Goal: Information Seeking & Learning: Learn about a topic

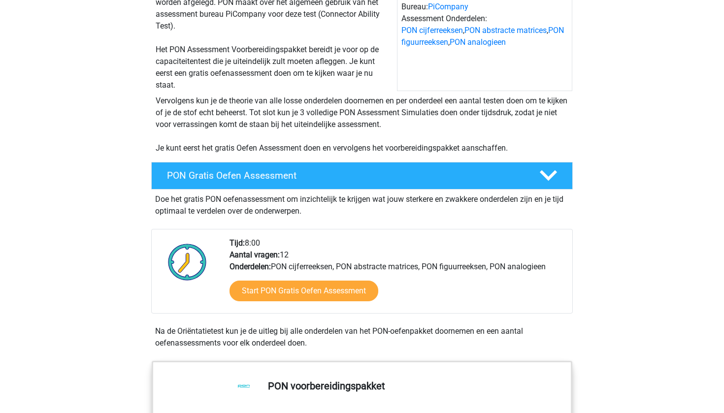
scroll to position [120, 0]
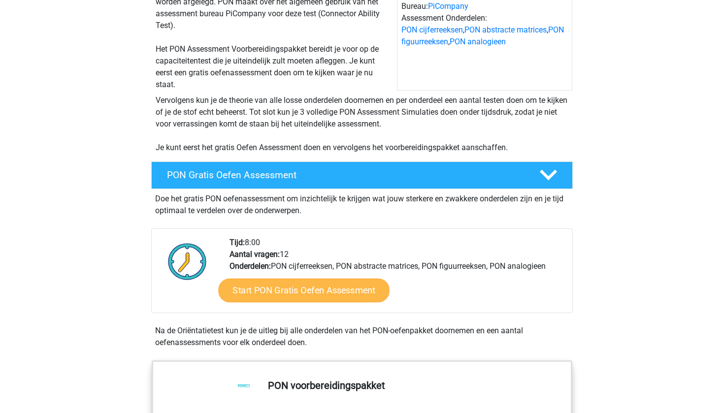
click at [279, 286] on link "Start PON Gratis Oefen Assessment" at bounding box center [303, 291] width 171 height 24
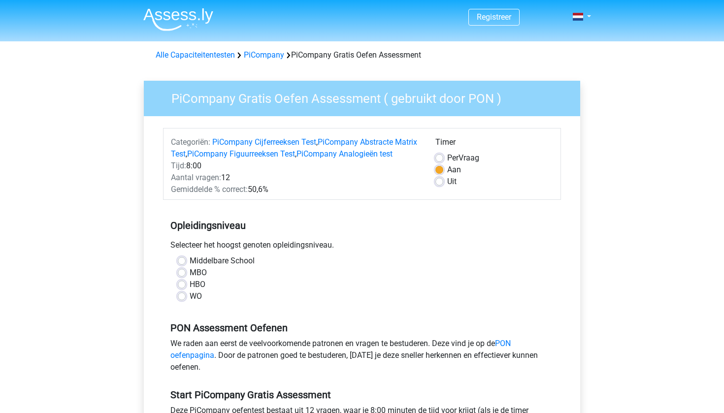
click at [190, 302] on label "WO" at bounding box center [196, 296] width 12 height 12
click at [182, 300] on input "WO" at bounding box center [182, 295] width 8 height 10
radio input "true"
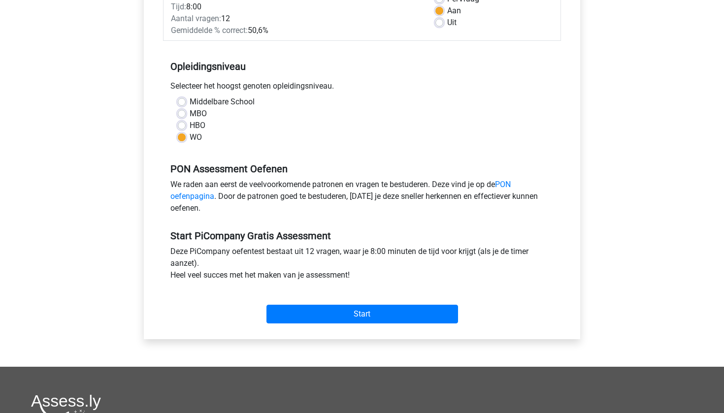
scroll to position [161, 0]
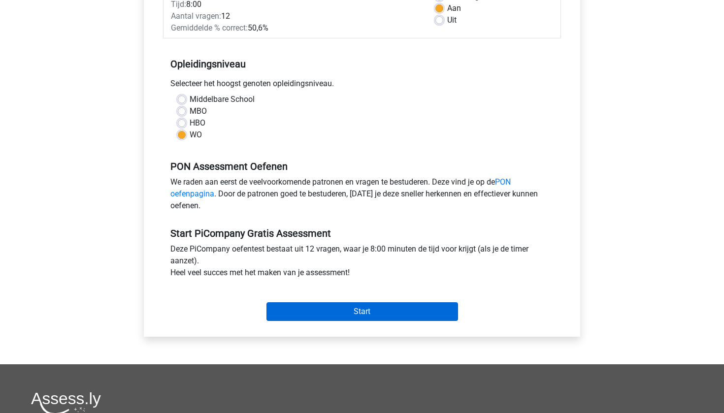
click at [313, 321] on input "Start" at bounding box center [362, 311] width 192 height 19
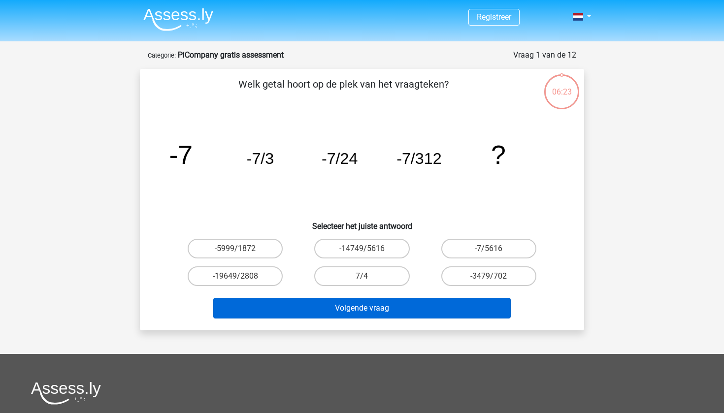
click at [293, 306] on button "Volgende vraag" at bounding box center [362, 308] width 298 height 21
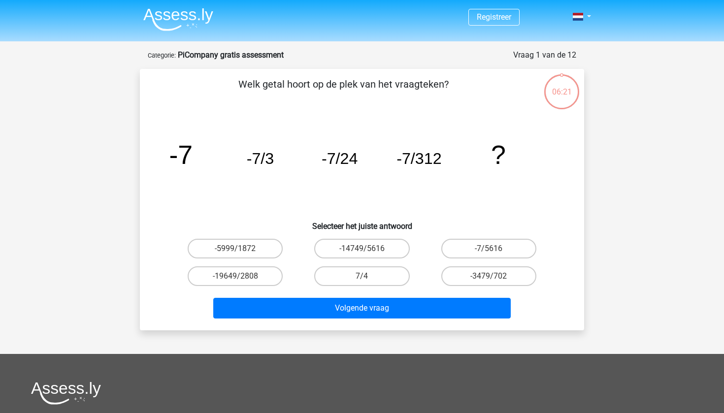
click at [293, 286] on div "-19649/2808" at bounding box center [235, 276] width 119 height 20
click at [463, 251] on label "-7/5616" at bounding box center [488, 249] width 95 height 20
click at [488, 251] on input "-7/5616" at bounding box center [491, 252] width 6 height 6
radio input "true"
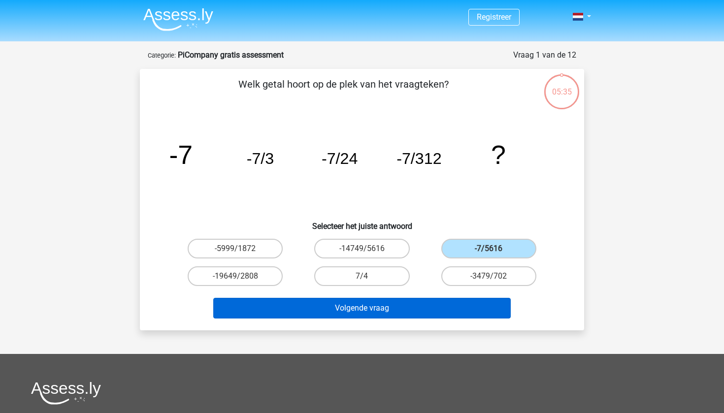
click at [430, 318] on button "Volgende vraag" at bounding box center [362, 308] width 298 height 21
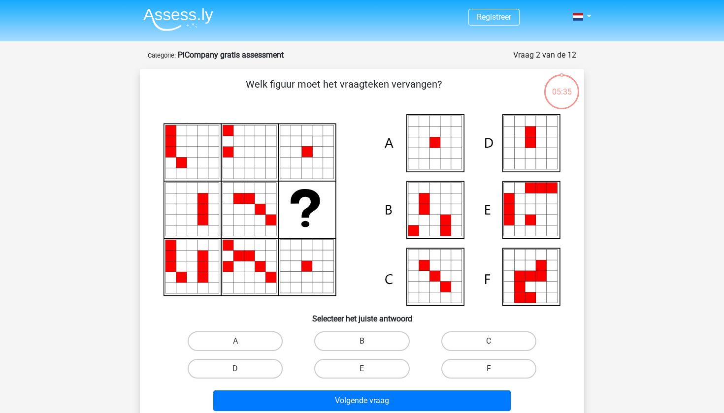
scroll to position [49, 0]
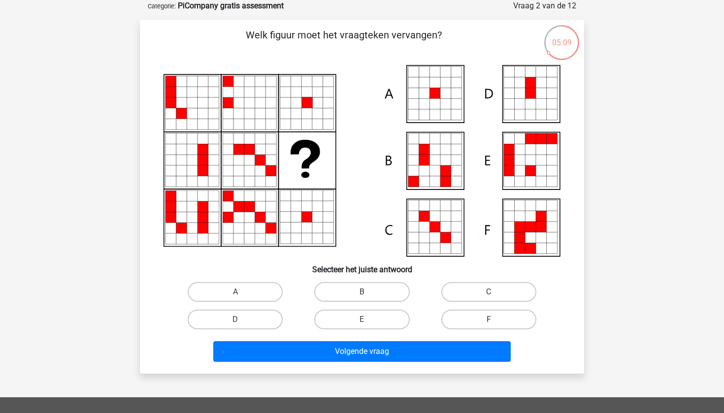
click at [431, 86] on icon at bounding box center [434, 82] width 11 height 11
click at [232, 299] on label "A" at bounding box center [235, 292] width 95 height 20
click at [235, 298] on input "A" at bounding box center [238, 295] width 6 height 6
radio input "true"
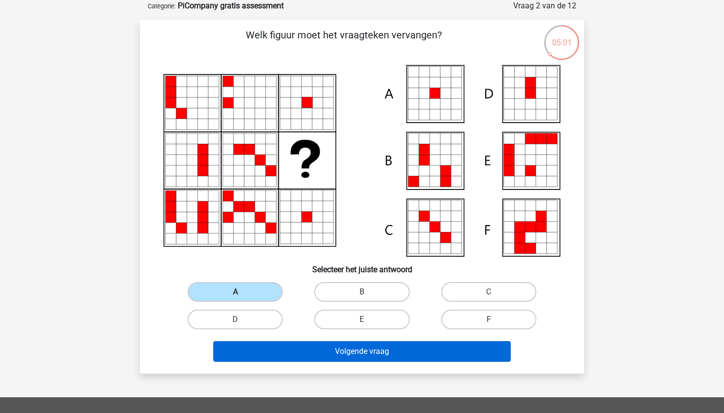
click at [295, 355] on button "Volgende vraag" at bounding box center [362, 351] width 298 height 21
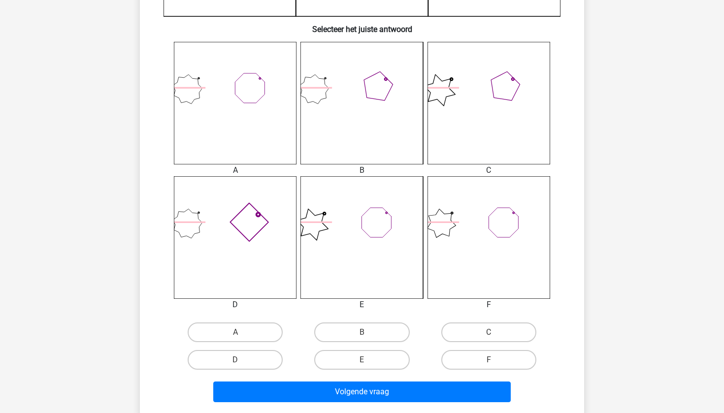
scroll to position [355, 0]
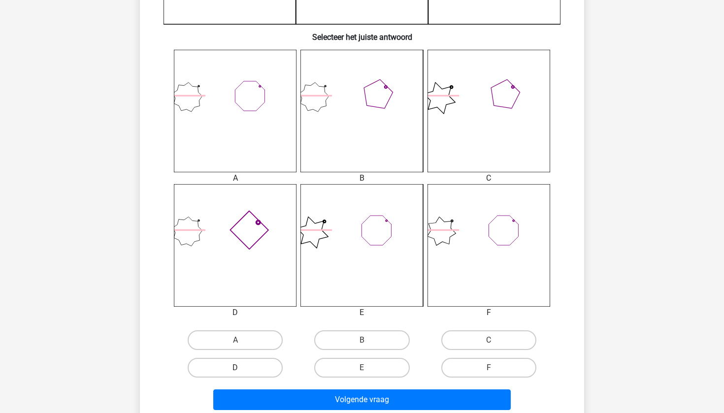
click at [254, 368] on label "D" at bounding box center [235, 368] width 95 height 20
click at [242, 368] on input "D" at bounding box center [238, 371] width 6 height 6
radio input "true"
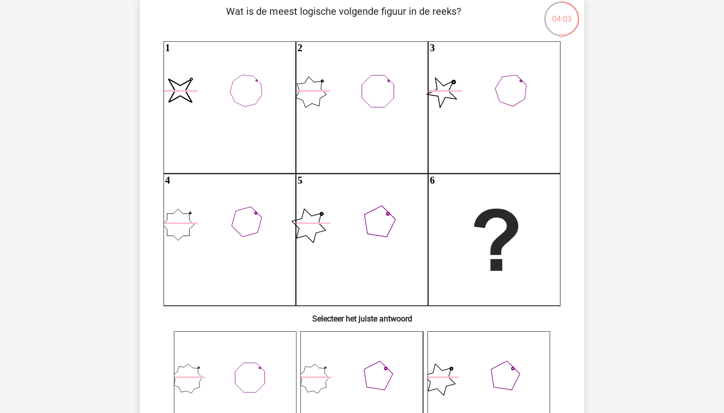
scroll to position [74, 0]
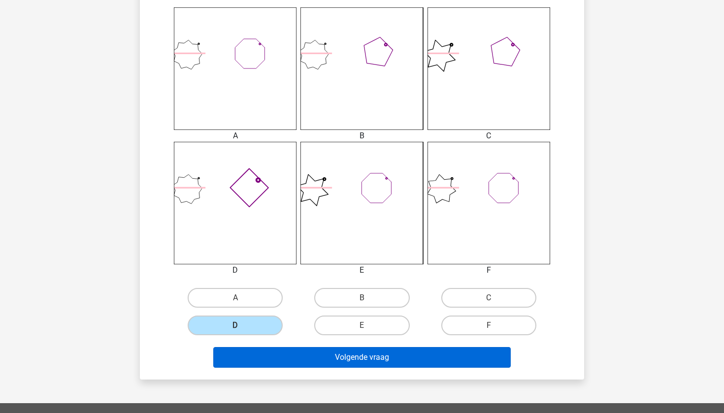
click at [312, 354] on button "Volgende vraag" at bounding box center [362, 357] width 298 height 21
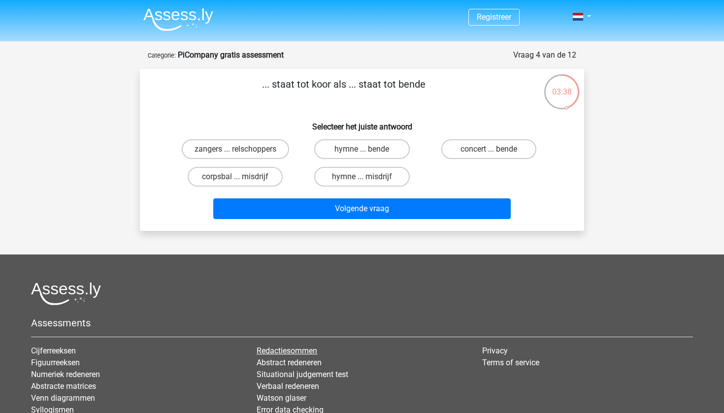
scroll to position [0, 0]
click at [273, 147] on label "zangers ... relschoppers" at bounding box center [235, 149] width 107 height 20
click at [242, 149] on input "zangers ... relschoppers" at bounding box center [238, 152] width 6 height 6
radio input "true"
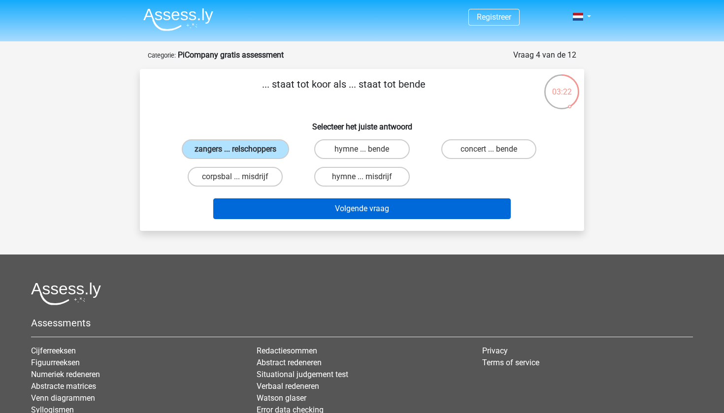
click at [285, 207] on button "Volgende vraag" at bounding box center [362, 208] width 298 height 21
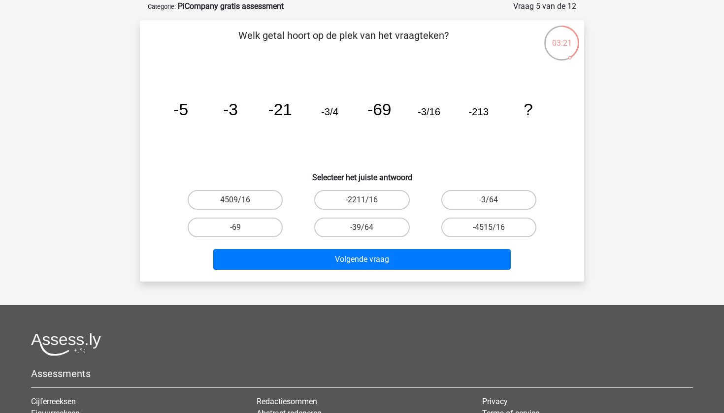
scroll to position [49, 0]
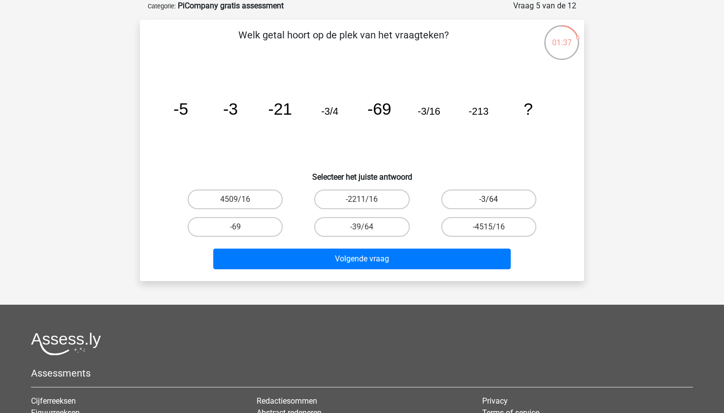
click at [483, 193] on label "-3/64" at bounding box center [488, 200] width 95 height 20
click at [488, 199] on input "-3/64" at bounding box center [491, 202] width 6 height 6
radio input "true"
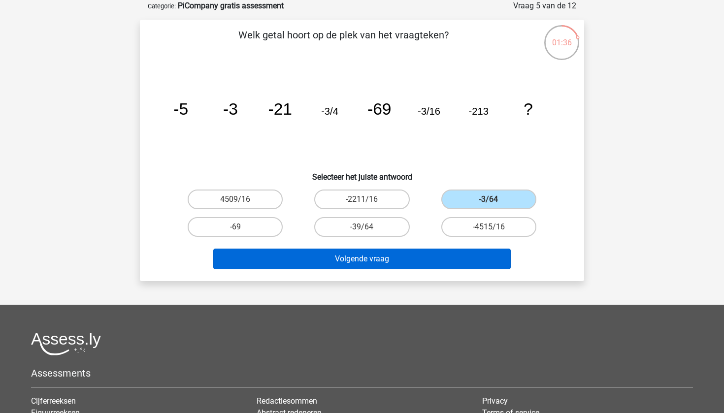
click at [423, 257] on button "Volgende vraag" at bounding box center [362, 259] width 298 height 21
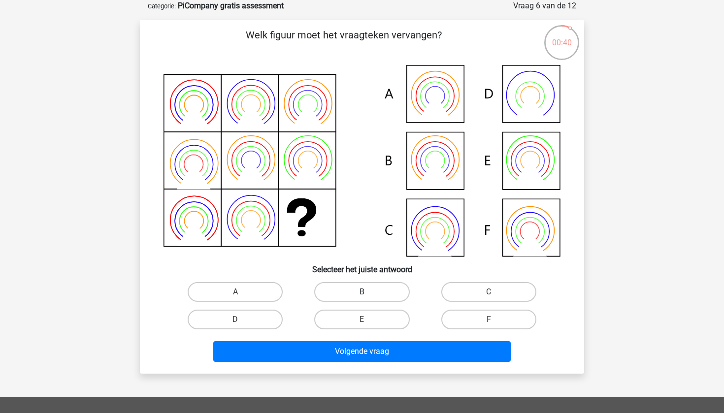
click at [347, 297] on label "B" at bounding box center [361, 292] width 95 height 20
click at [362, 297] on input "B" at bounding box center [365, 295] width 6 height 6
radio input "true"
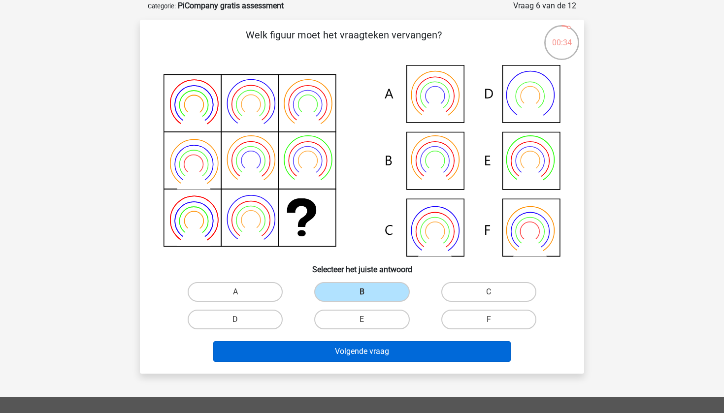
click at [333, 353] on button "Volgende vraag" at bounding box center [362, 351] width 298 height 21
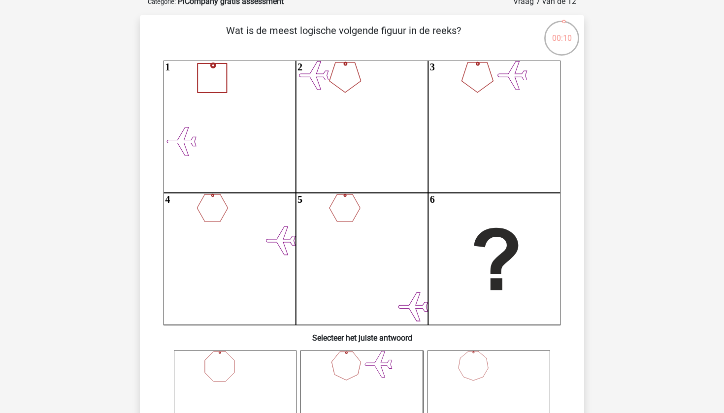
scroll to position [60, 0]
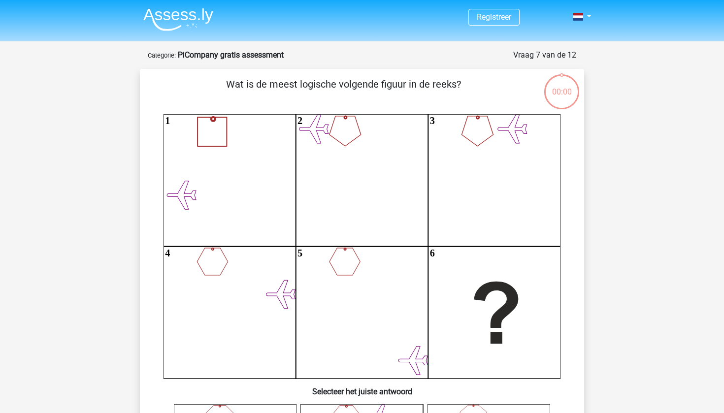
scroll to position [60, 0]
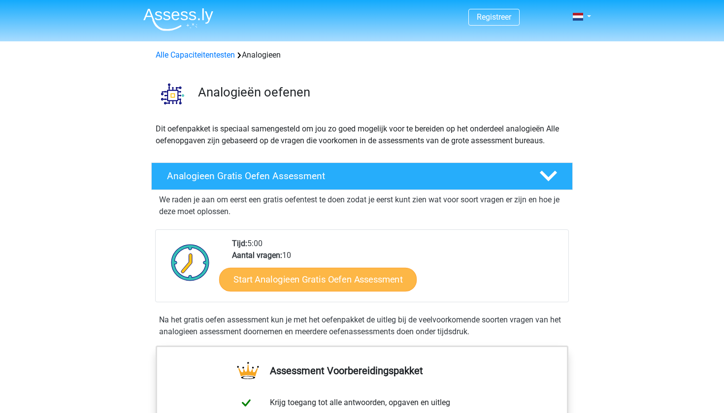
click at [336, 277] on link "Start Analogieen Gratis Oefen Assessment" at bounding box center [317, 279] width 197 height 24
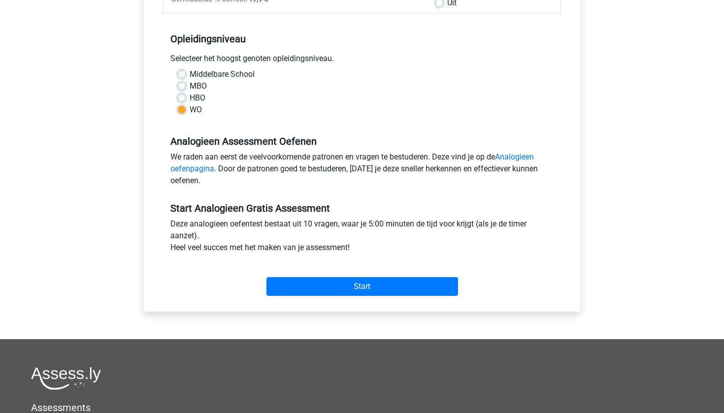
scroll to position [223, 0]
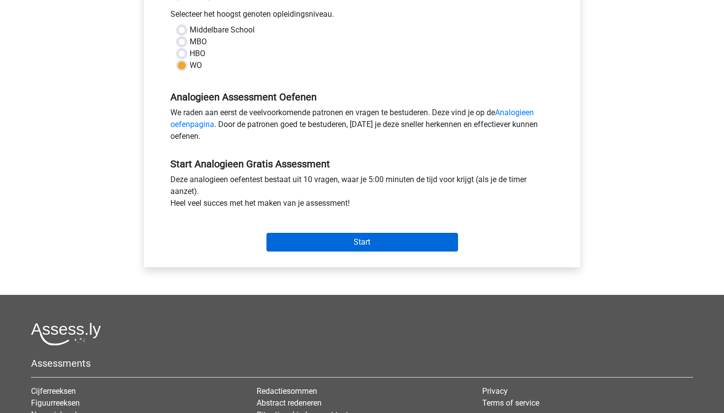
click at [342, 245] on input "Start" at bounding box center [362, 242] width 192 height 19
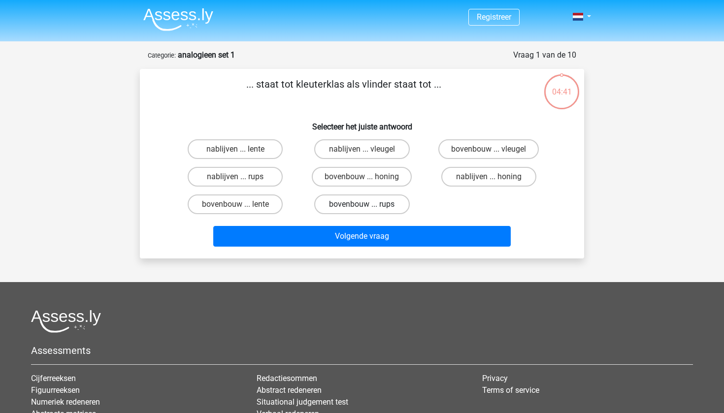
click at [382, 205] on label "bovenbouw ... rups" at bounding box center [361, 204] width 95 height 20
click at [368, 205] on input "bovenbouw ... rups" at bounding box center [365, 207] width 6 height 6
radio input "true"
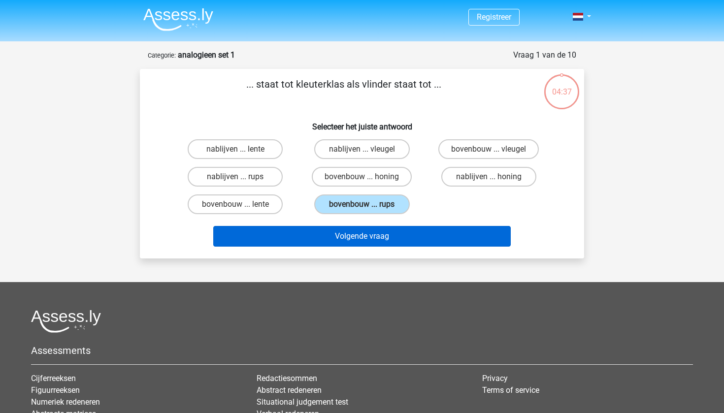
click at [374, 235] on button "Volgende vraag" at bounding box center [362, 236] width 298 height 21
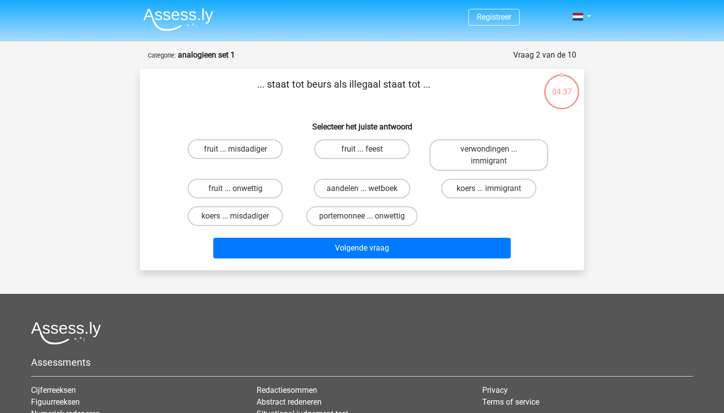
scroll to position [49, 0]
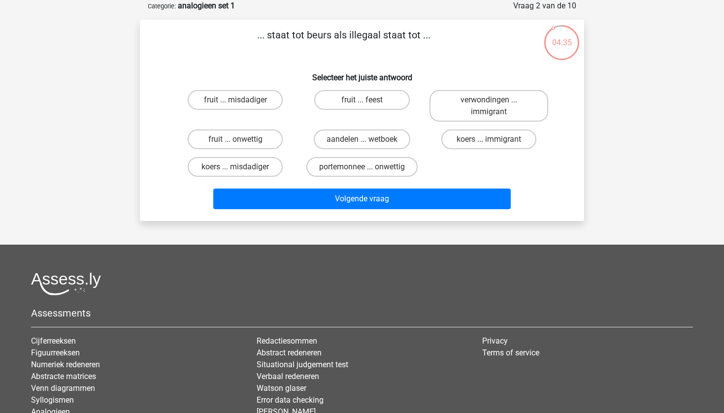
click at [374, 239] on div "Registreer Nederlands English" at bounding box center [362, 228] width 724 height 554
click at [388, 139] on label "aandelen ... wetboek" at bounding box center [362, 139] width 97 height 20
click at [368, 139] on input "aandelen ... wetboek" at bounding box center [365, 142] width 6 height 6
radio input "true"
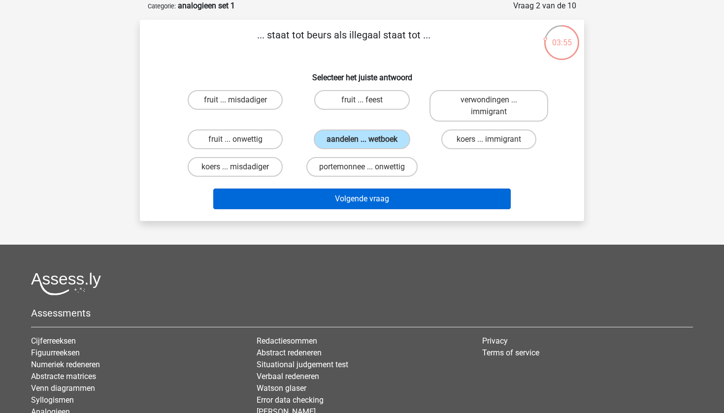
click at [287, 201] on button "Volgende vraag" at bounding box center [362, 199] width 298 height 21
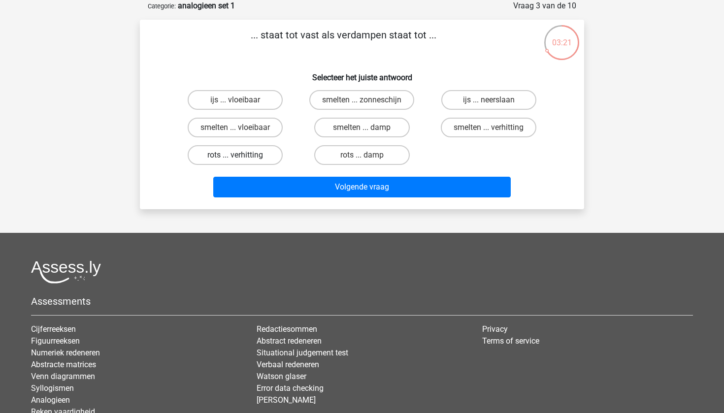
click at [270, 153] on label "rots ... verhitting" at bounding box center [235, 155] width 95 height 20
click at [242, 155] on input "rots ... verhitting" at bounding box center [238, 158] width 6 height 6
radio input "true"
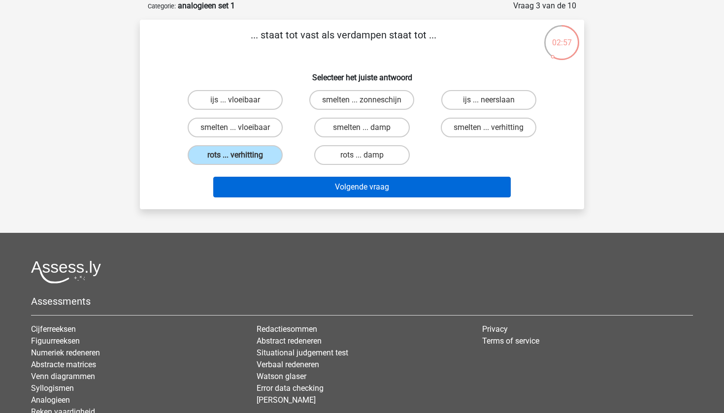
click at [296, 185] on button "Volgende vraag" at bounding box center [362, 187] width 298 height 21
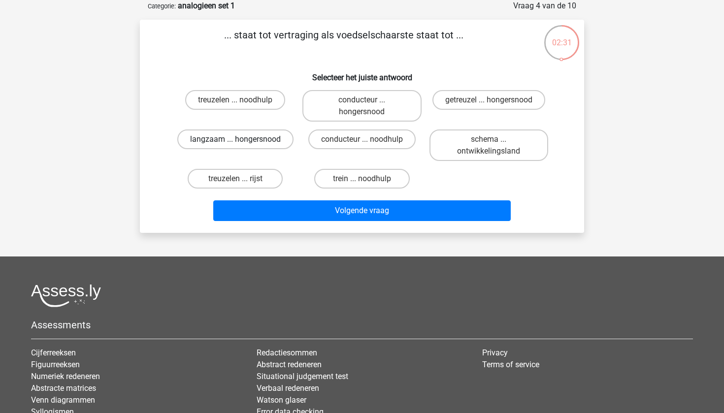
click at [262, 142] on label "langzaam ... hongersnood" at bounding box center [235, 139] width 116 height 20
click at [242, 142] on input "langzaam ... hongersnood" at bounding box center [238, 142] width 6 height 6
radio input "true"
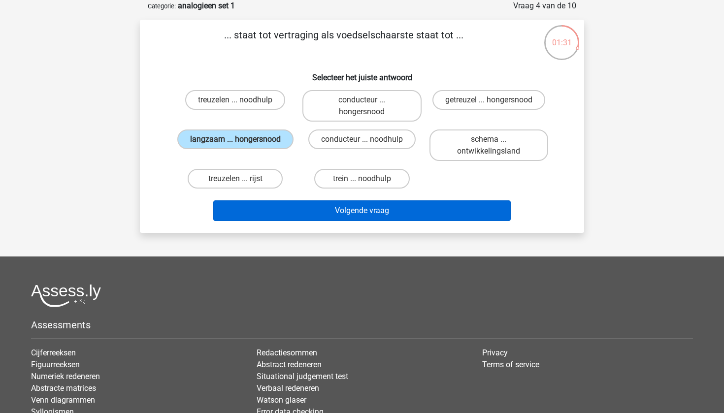
click at [322, 202] on button "Volgende vraag" at bounding box center [362, 210] width 298 height 21
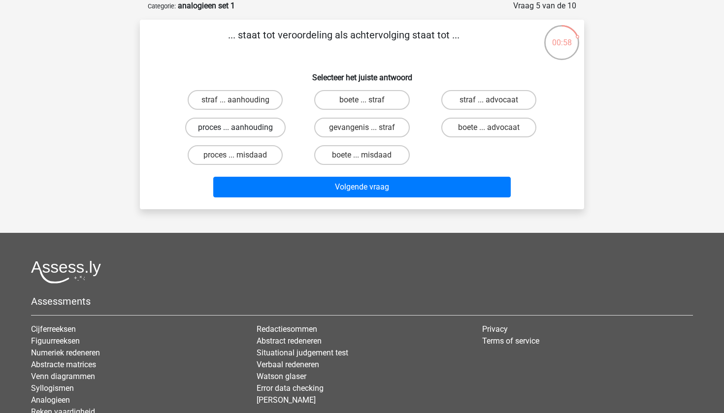
click at [277, 128] on label "proces ... aanhouding" at bounding box center [235, 128] width 100 height 20
click at [242, 128] on input "proces ... aanhouding" at bounding box center [238, 131] width 6 height 6
radio input "true"
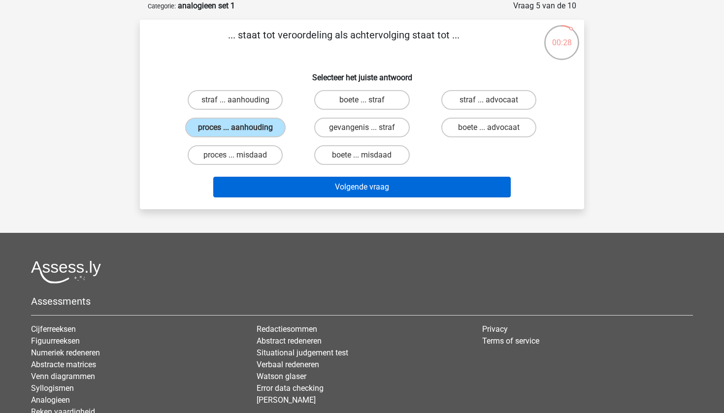
click at [290, 181] on button "Volgende vraag" at bounding box center [362, 187] width 298 height 21
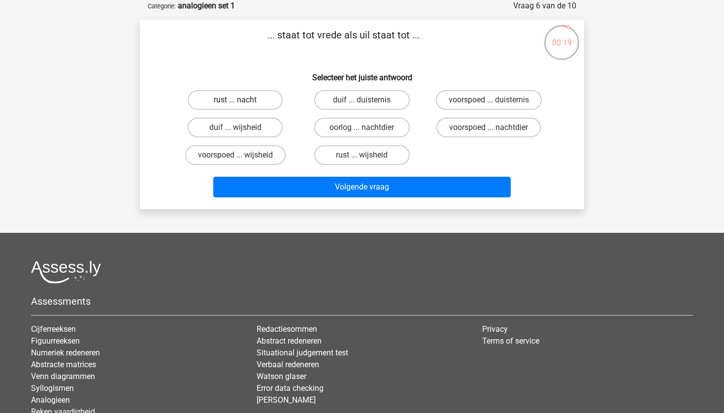
click at [272, 101] on label "rust ... nacht" at bounding box center [235, 100] width 95 height 20
click at [242, 101] on input "rust ... nacht" at bounding box center [238, 103] width 6 height 6
radio input "true"
click at [277, 121] on label "duif ... wijsheid" at bounding box center [235, 128] width 95 height 20
click at [242, 128] on input "duif ... wijsheid" at bounding box center [238, 131] width 6 height 6
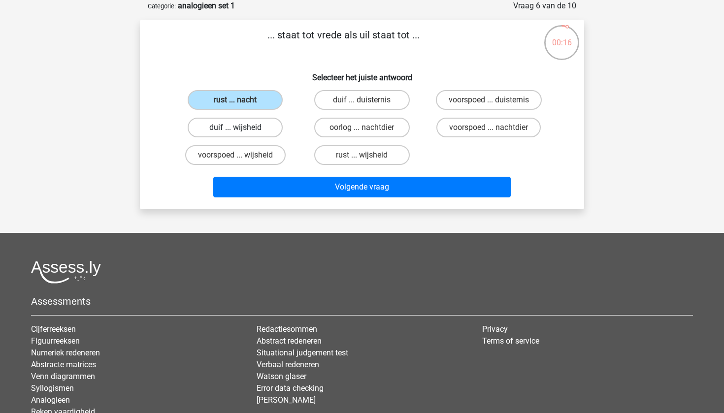
radio input "true"
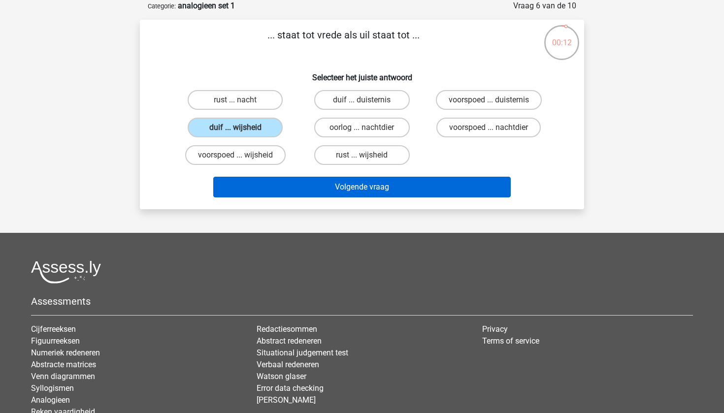
click at [286, 190] on button "Volgende vraag" at bounding box center [362, 187] width 298 height 21
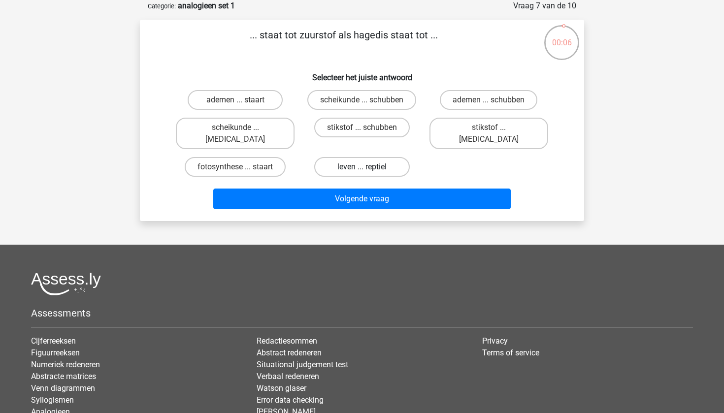
click at [334, 158] on label "leven ... reptiel" at bounding box center [361, 167] width 95 height 20
click at [362, 167] on input "leven ... reptiel" at bounding box center [365, 170] width 6 height 6
radio input "true"
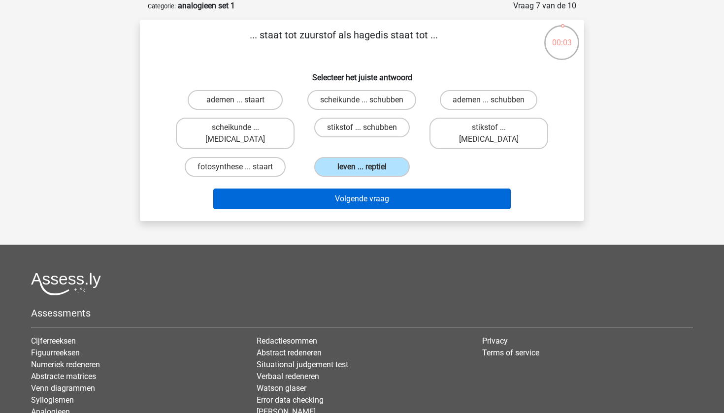
click at [383, 189] on button "Volgende vraag" at bounding box center [362, 199] width 298 height 21
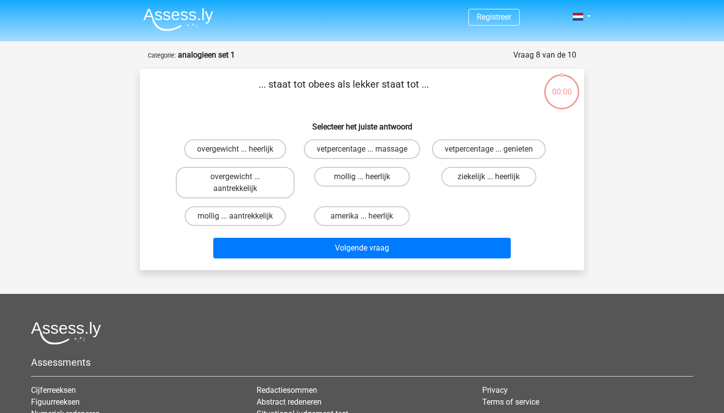
scroll to position [49, 0]
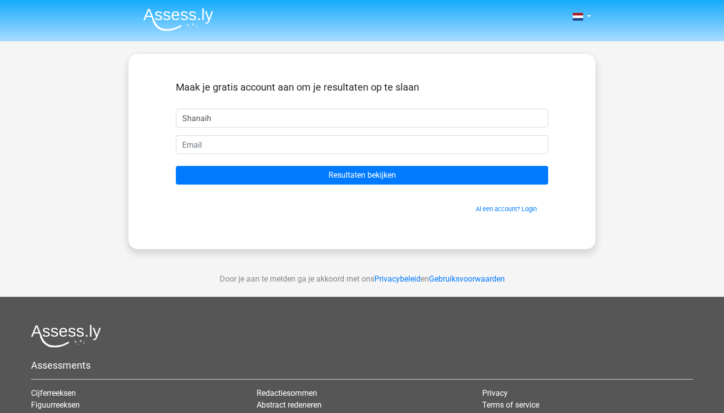
type input "Shanaih"
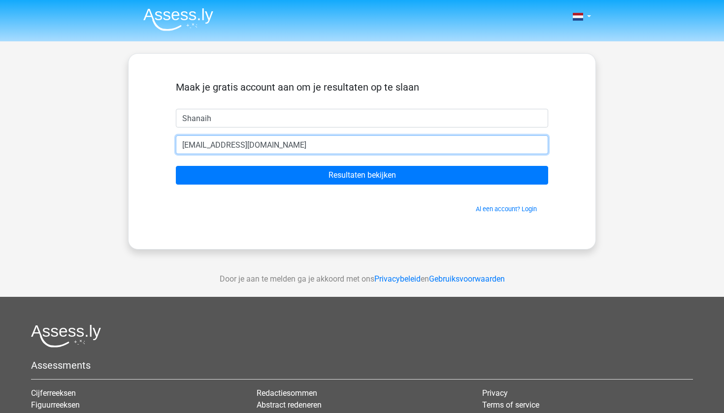
type input "[EMAIL_ADDRESS][DOMAIN_NAME]"
click at [362, 175] on input "Resultaten bekijken" at bounding box center [362, 175] width 372 height 19
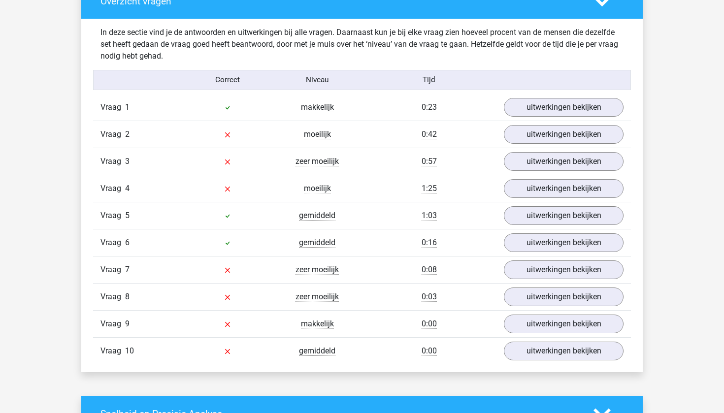
scroll to position [756, 0]
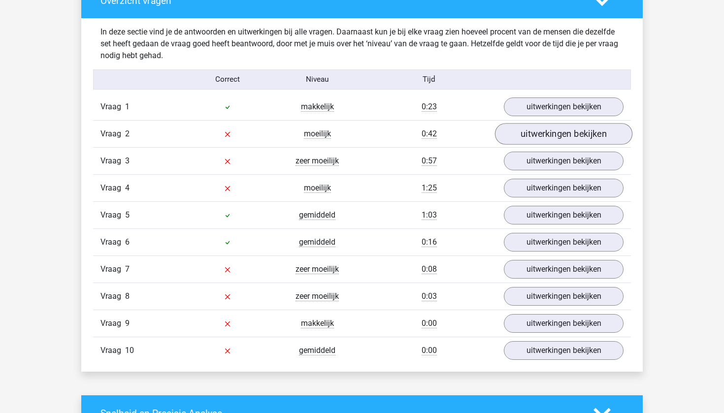
click at [554, 134] on link "uitwerkingen bekijken" at bounding box center [563, 134] width 137 height 22
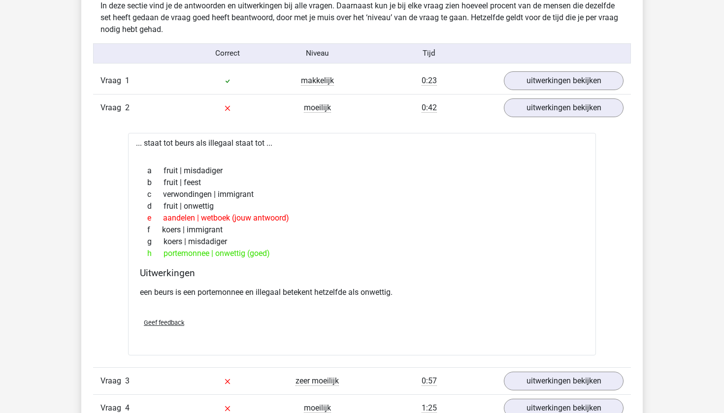
scroll to position [785, 0]
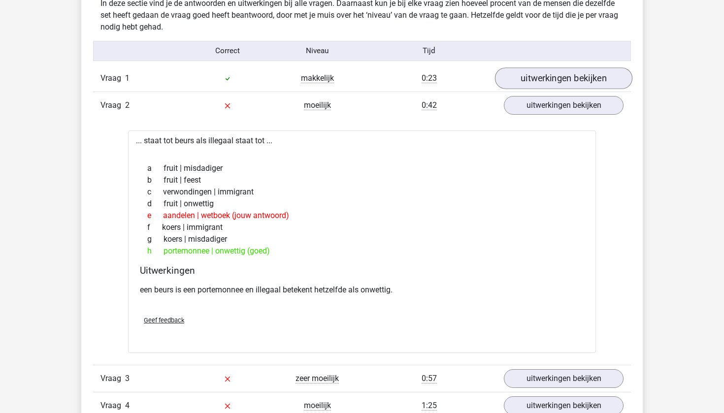
click at [579, 78] on link "uitwerkingen bekijken" at bounding box center [563, 78] width 137 height 22
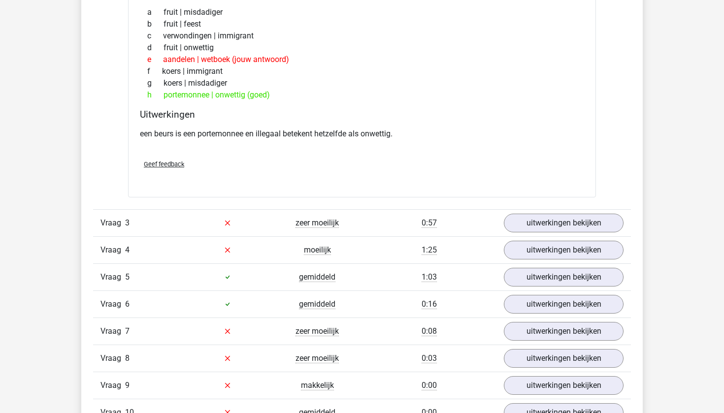
scroll to position [1189, 0]
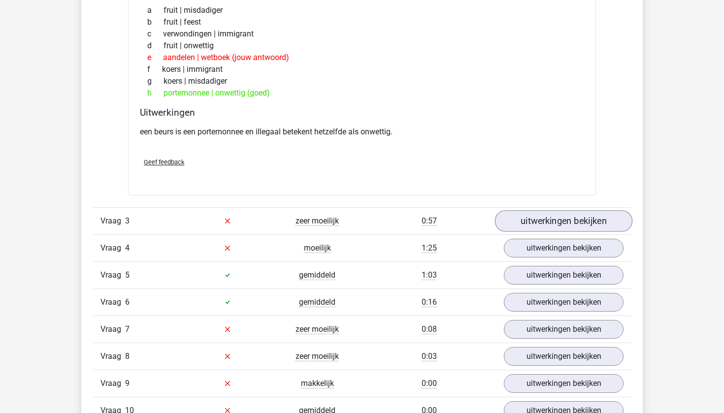
click at [560, 216] on link "uitwerkingen bekijken" at bounding box center [563, 221] width 137 height 22
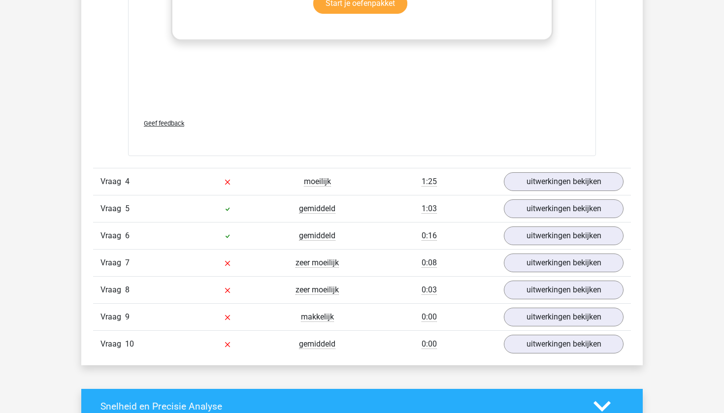
scroll to position [1778, 0]
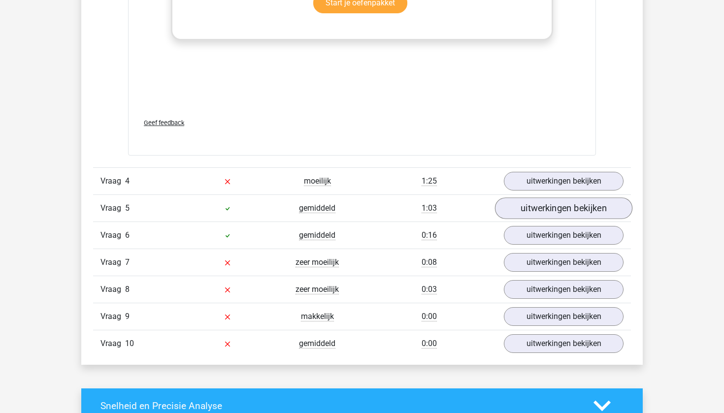
click at [566, 204] on link "uitwerkingen bekijken" at bounding box center [563, 208] width 137 height 22
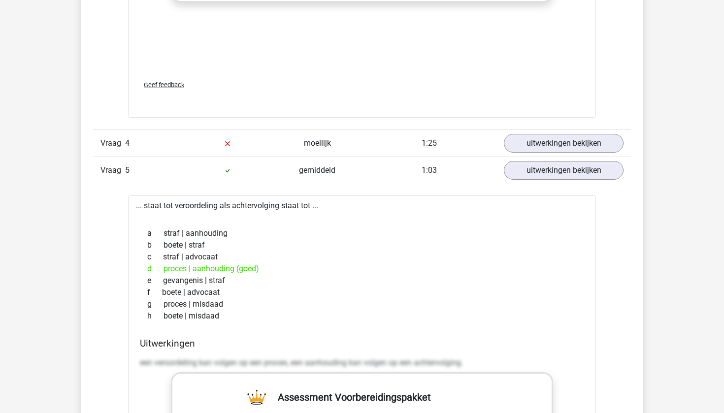
scroll to position [1808, 0]
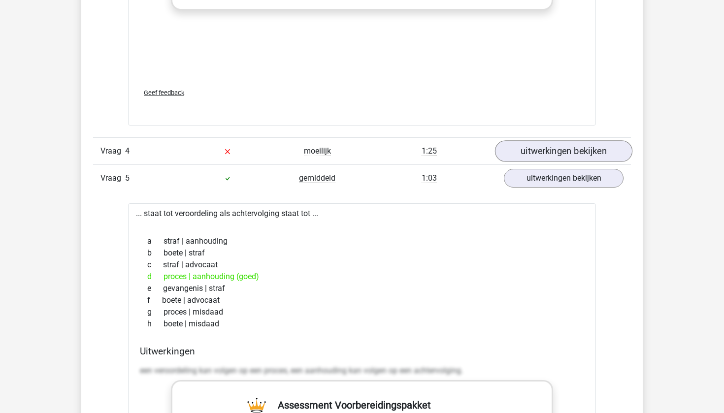
click at [557, 153] on link "uitwerkingen bekijken" at bounding box center [563, 151] width 137 height 22
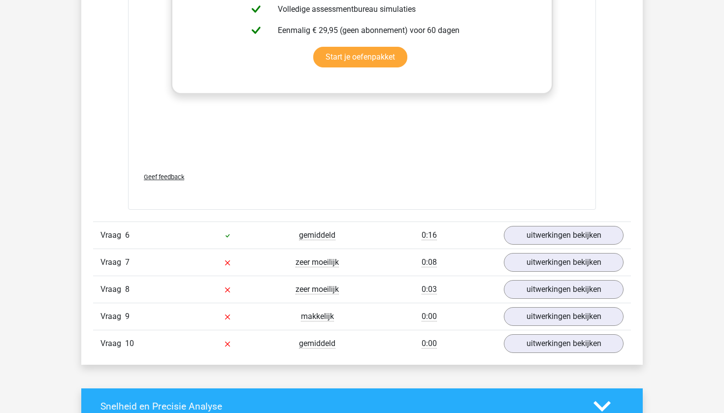
scroll to position [2605, 0]
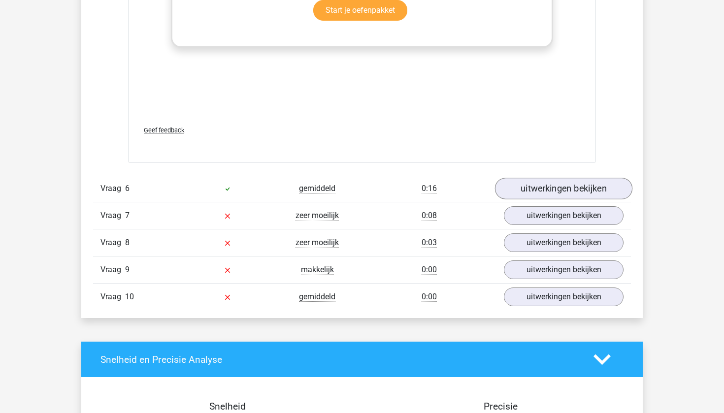
click at [553, 193] on link "uitwerkingen bekijken" at bounding box center [563, 189] width 137 height 22
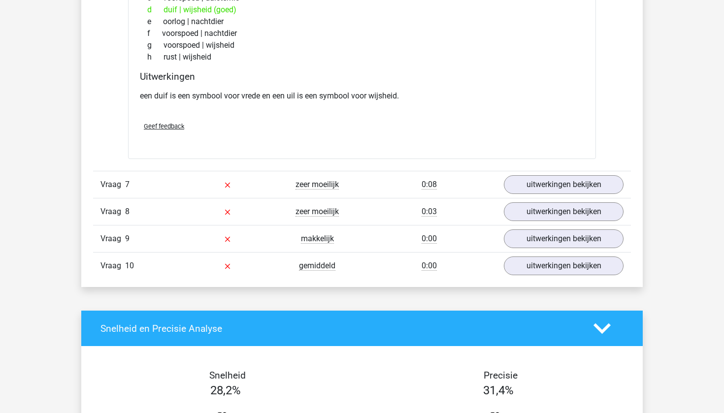
scroll to position [2883, 0]
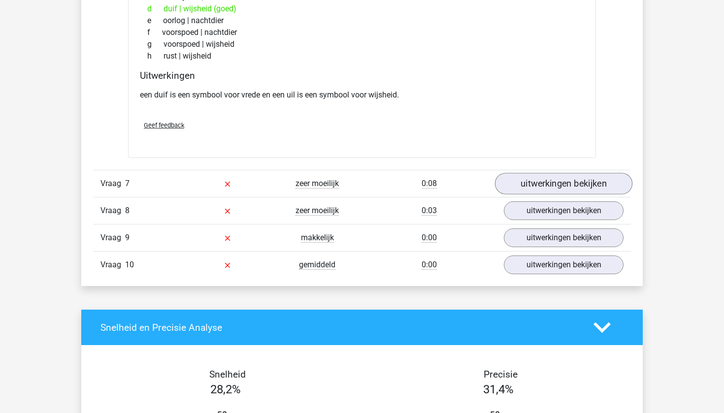
click at [556, 187] on link "uitwerkingen bekijken" at bounding box center [563, 184] width 137 height 22
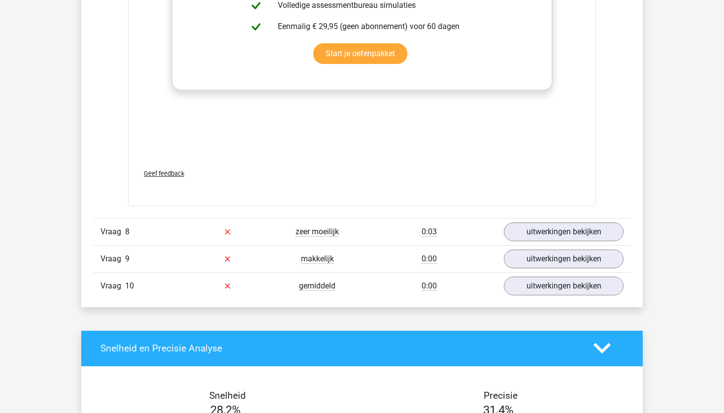
scroll to position [3386, 0]
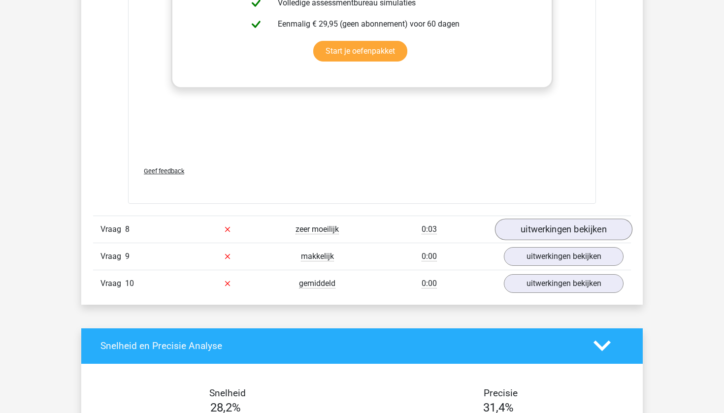
click at [557, 223] on link "uitwerkingen bekijken" at bounding box center [563, 230] width 137 height 22
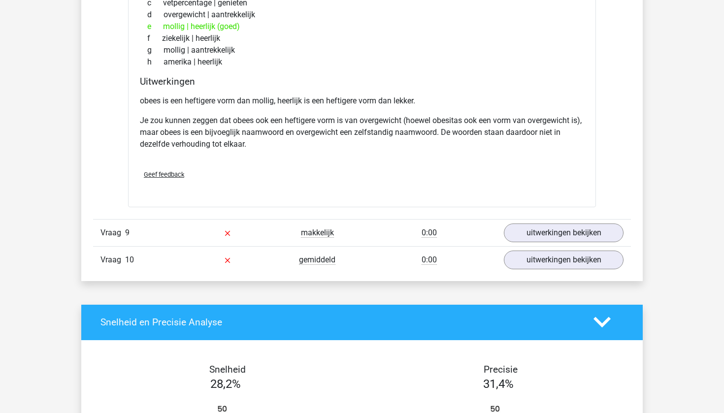
scroll to position [3718, 0]
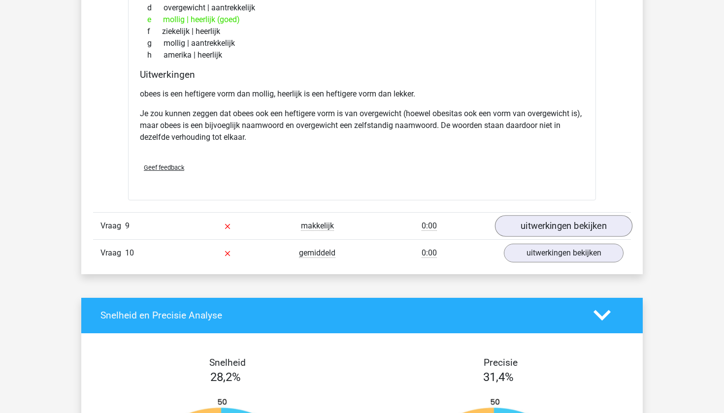
click at [557, 223] on link "uitwerkingen bekijken" at bounding box center [563, 226] width 137 height 22
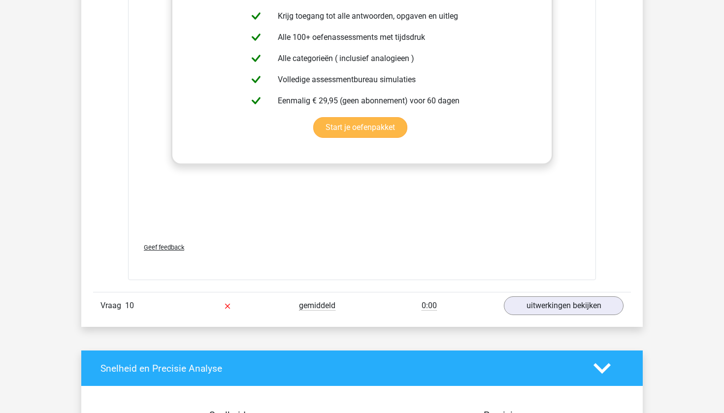
scroll to position [4200, 0]
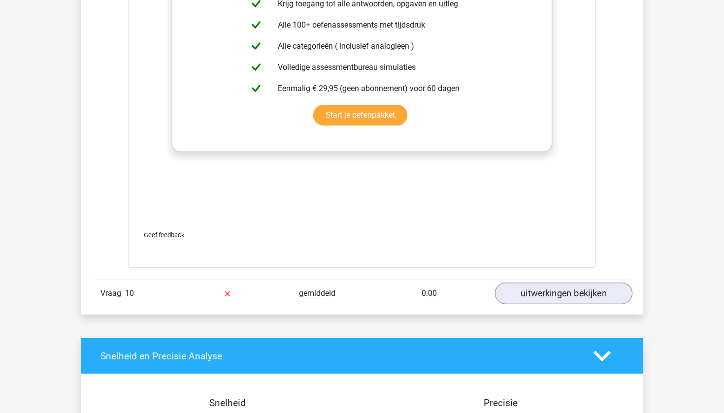
click at [557, 285] on link "uitwerkingen bekijken" at bounding box center [563, 294] width 137 height 22
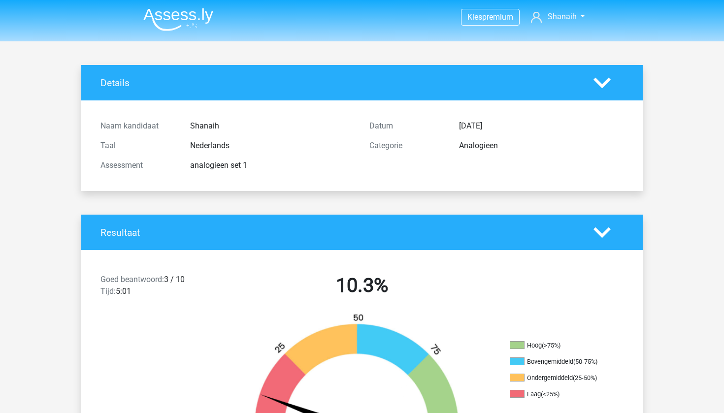
scroll to position [0, 0]
click at [555, 20] on span "Shanaih" at bounding box center [562, 16] width 29 height 9
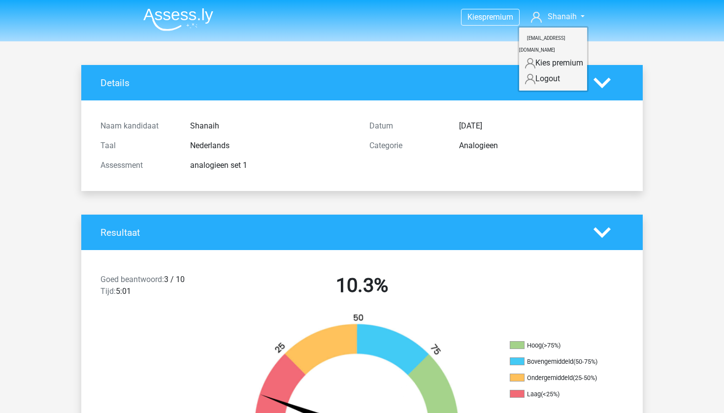
click at [175, 25] on img at bounding box center [178, 19] width 70 height 23
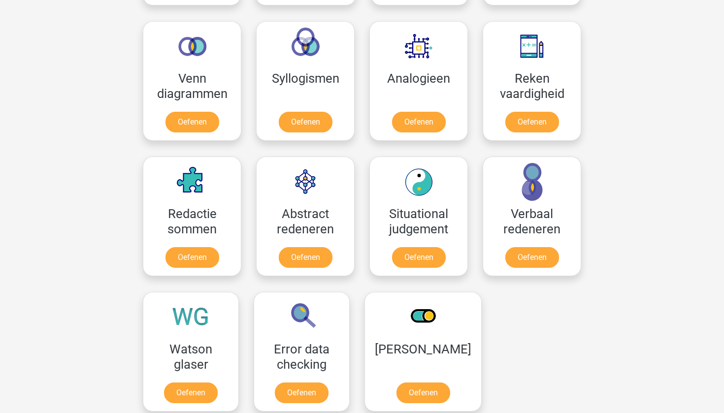
scroll to position [580, 0]
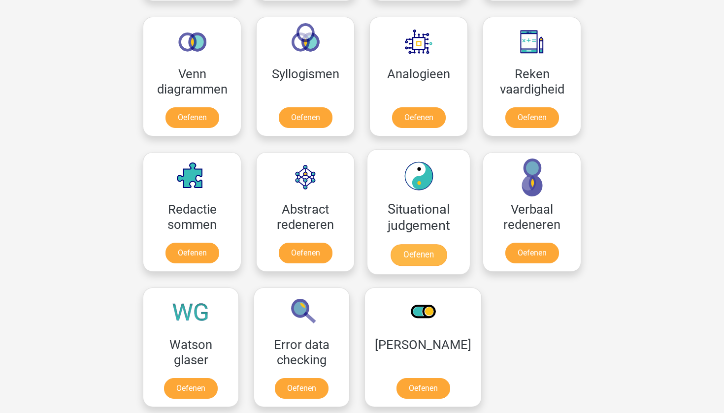
click at [420, 256] on link "Oefenen" at bounding box center [418, 255] width 56 height 22
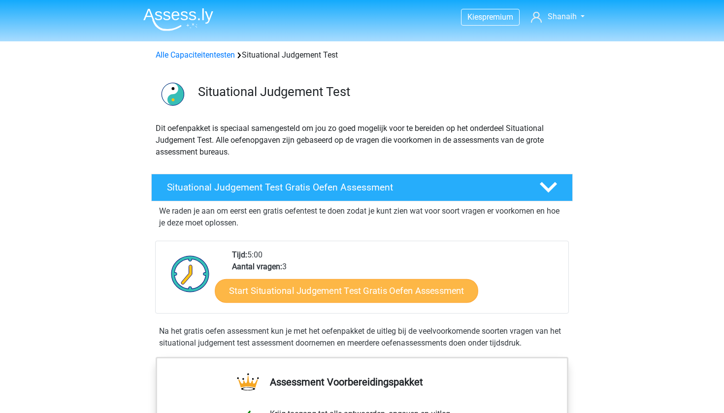
click at [400, 286] on link "Start Situational Judgement Test Gratis Oefen Assessment" at bounding box center [346, 291] width 263 height 24
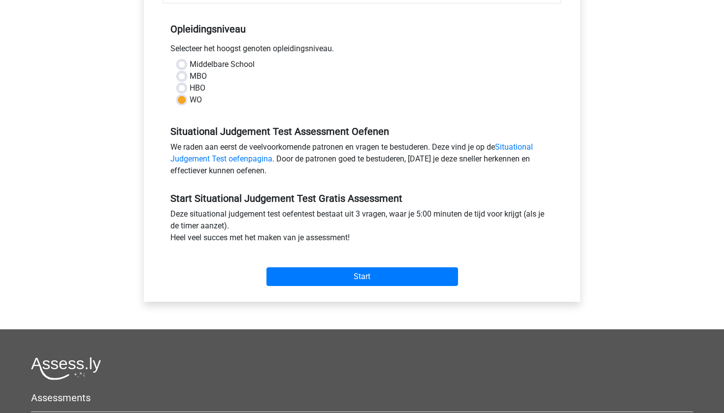
scroll to position [198, 0]
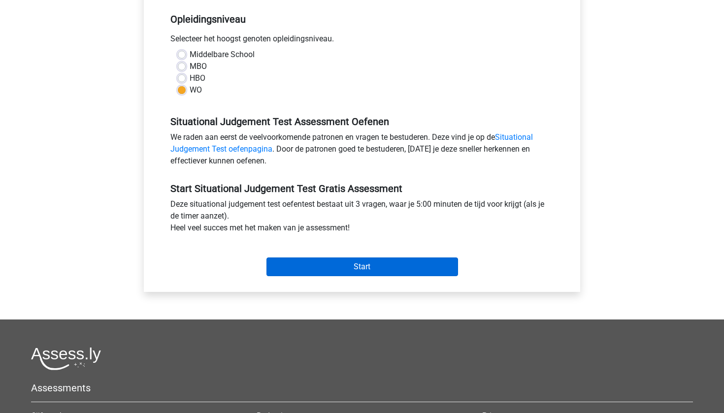
click at [363, 265] on input "Start" at bounding box center [362, 267] width 192 height 19
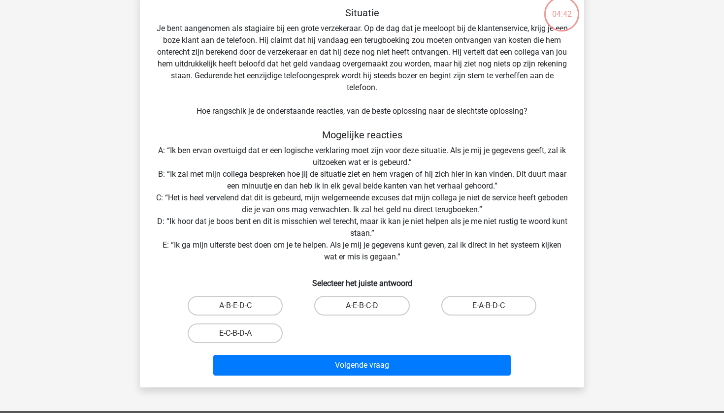
scroll to position [78, 0]
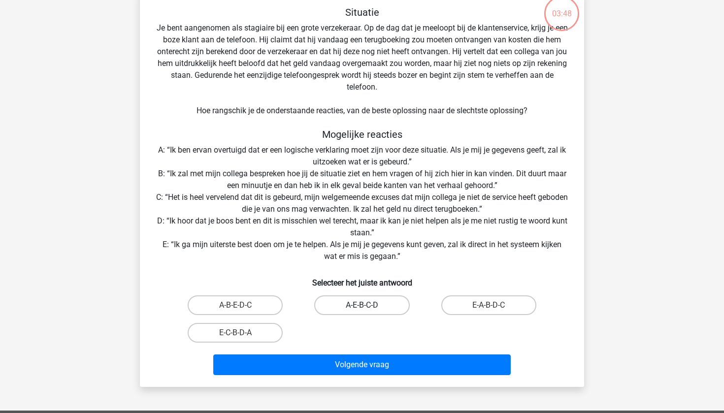
click at [367, 300] on label "A-E-B-C-D" at bounding box center [361, 305] width 95 height 20
click at [367, 305] on input "A-E-B-C-D" at bounding box center [365, 308] width 6 height 6
radio input "true"
click at [268, 303] on label "A-B-E-D-C" at bounding box center [235, 305] width 95 height 20
click at [242, 305] on input "A-B-E-D-C" at bounding box center [238, 308] width 6 height 6
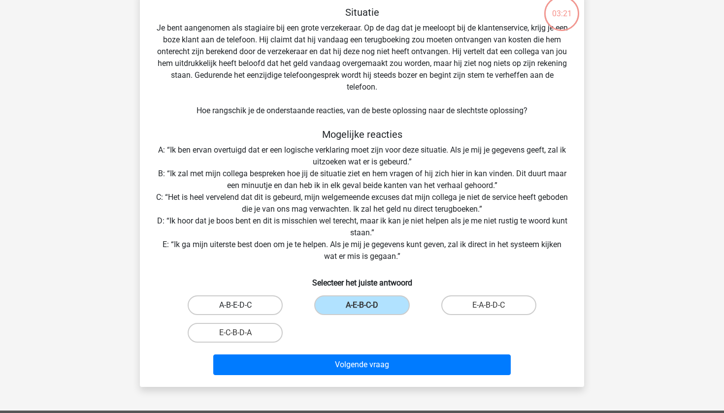
radio input "true"
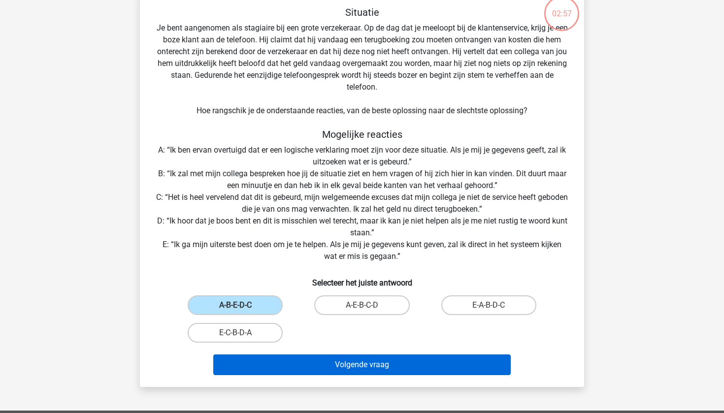
click at [340, 361] on button "Volgende vraag" at bounding box center [362, 365] width 298 height 21
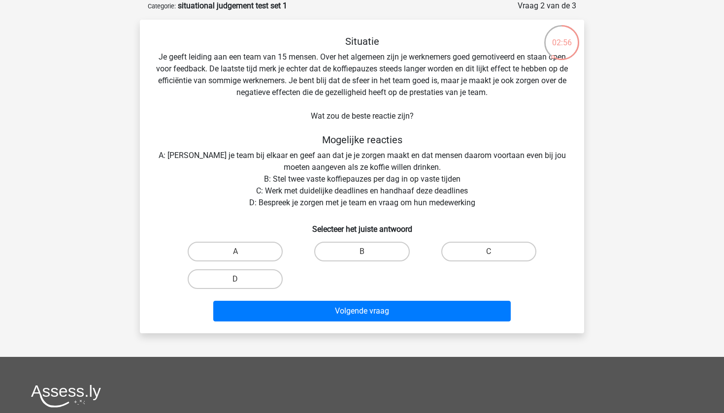
scroll to position [42, 0]
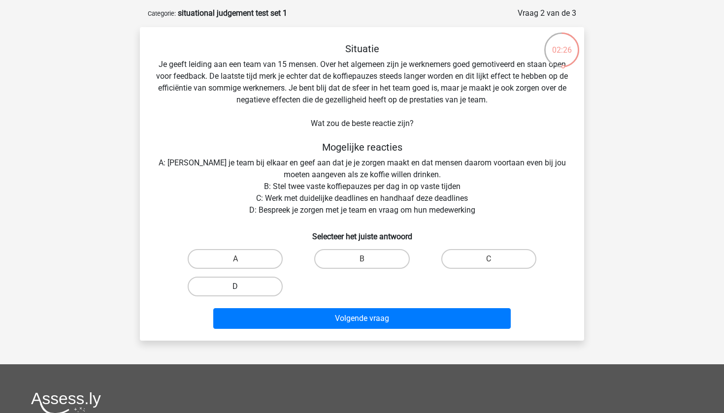
click at [251, 286] on label "D" at bounding box center [235, 287] width 95 height 20
click at [242, 287] on input "D" at bounding box center [238, 290] width 6 height 6
radio input "true"
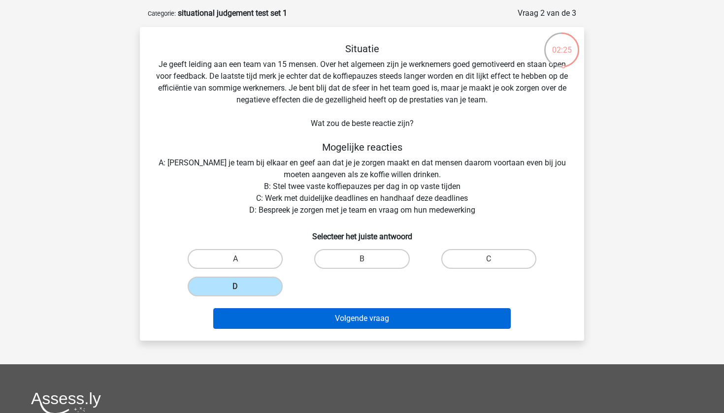
click at [286, 315] on button "Volgende vraag" at bounding box center [362, 318] width 298 height 21
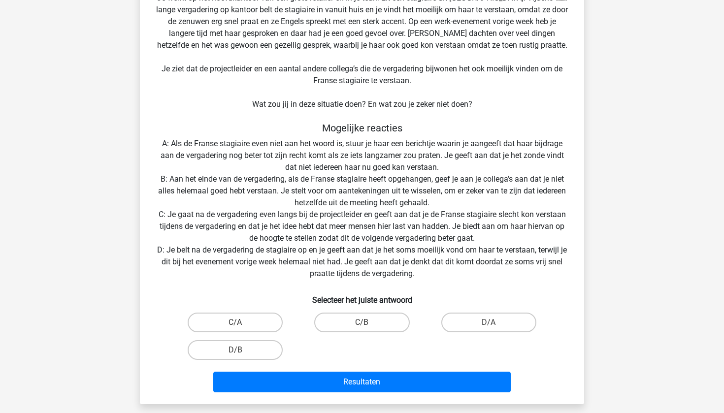
scroll to position [109, 0]
click at [449, 323] on label "D/A" at bounding box center [488, 322] width 95 height 20
click at [488, 323] on input "D/A" at bounding box center [491, 325] width 6 height 6
radio input "true"
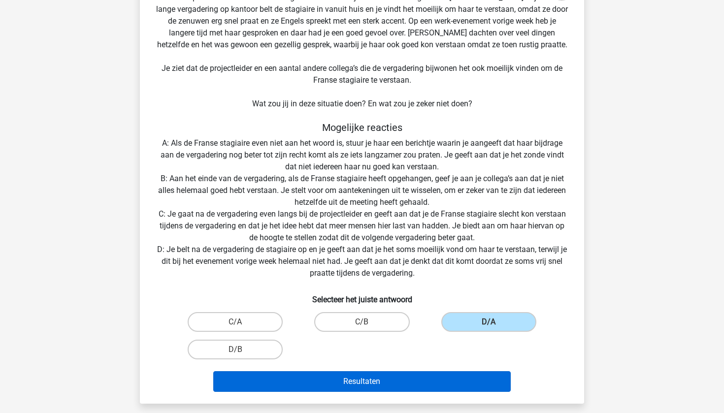
click at [430, 380] on button "Resultaten" at bounding box center [362, 381] width 298 height 21
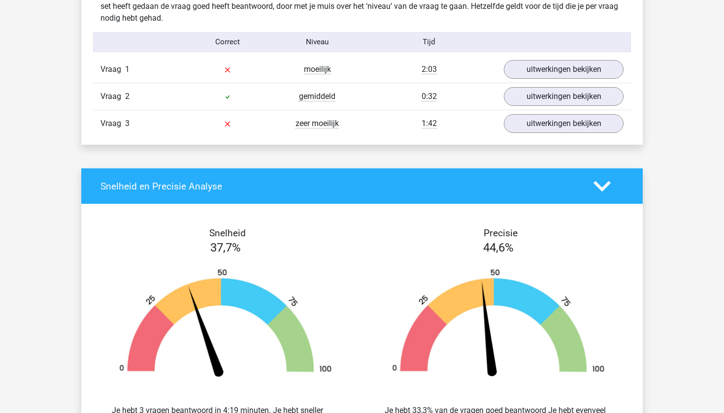
scroll to position [805, 0]
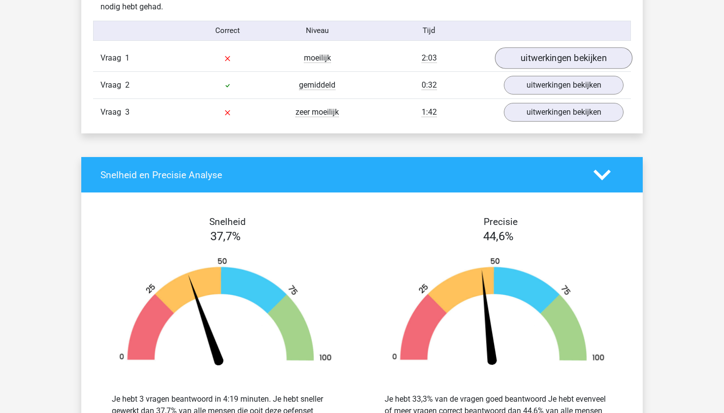
click at [584, 51] on link "uitwerkingen bekijken" at bounding box center [563, 58] width 137 height 22
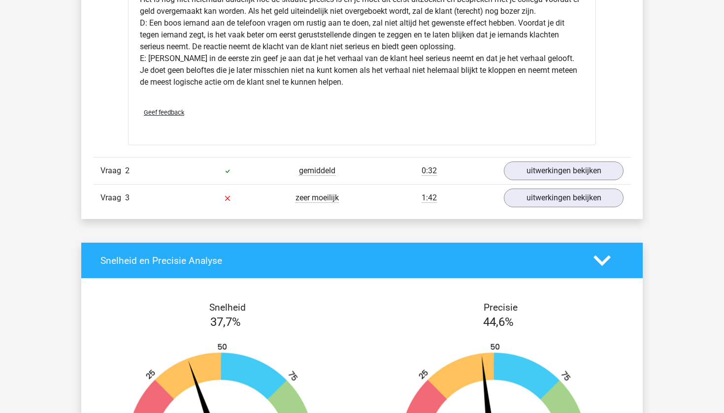
scroll to position [1339, 0]
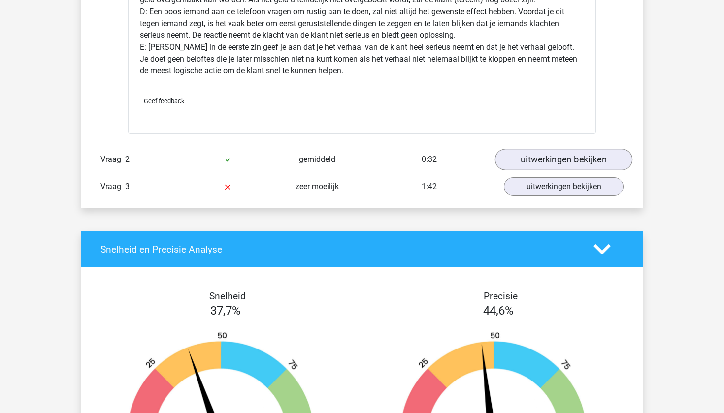
click at [575, 159] on link "uitwerkingen bekijken" at bounding box center [563, 160] width 137 height 22
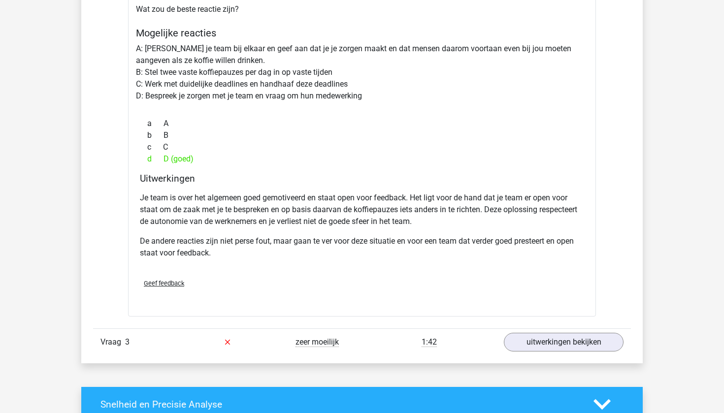
scroll to position [1635, 0]
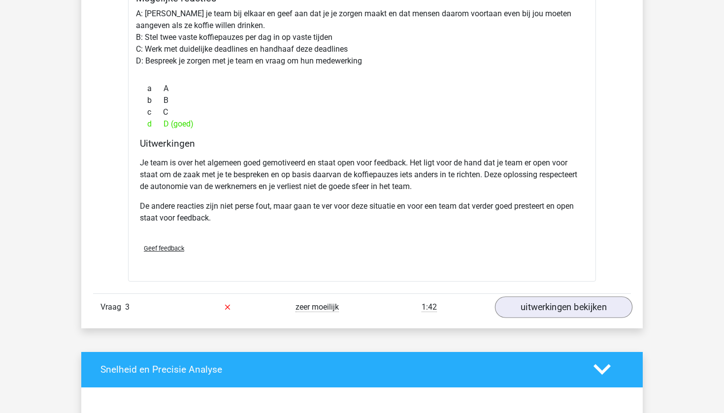
click at [540, 303] on link "uitwerkingen bekijken" at bounding box center [563, 307] width 137 height 22
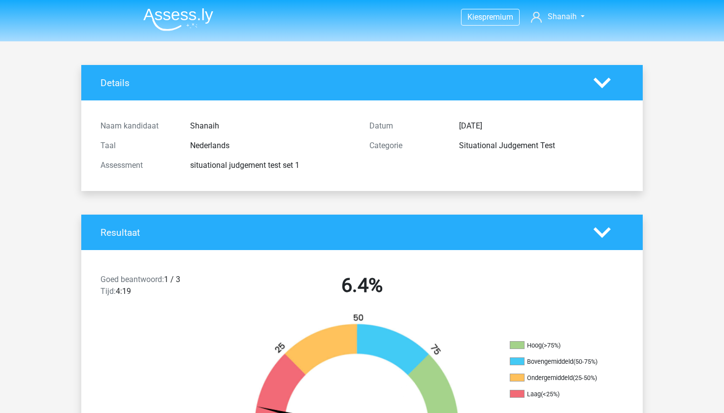
scroll to position [0, 0]
click at [190, 15] on img at bounding box center [178, 19] width 70 height 23
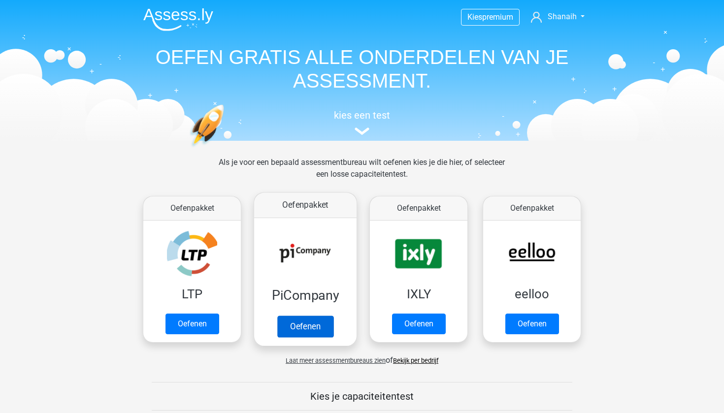
click at [292, 317] on link "Oefenen" at bounding box center [305, 327] width 56 height 22
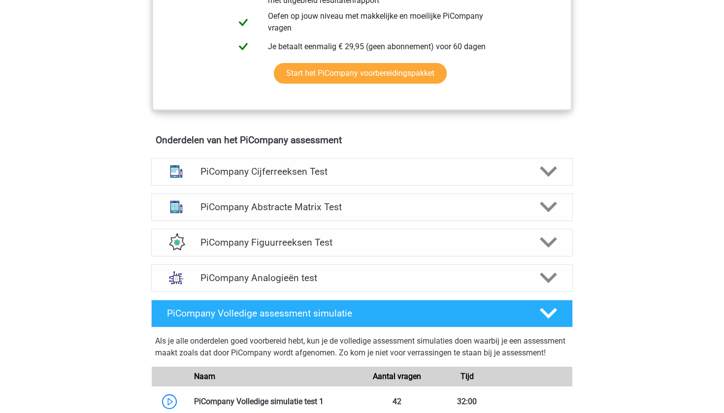
scroll to position [504, 0]
